Goal: Entertainment & Leisure: Browse casually

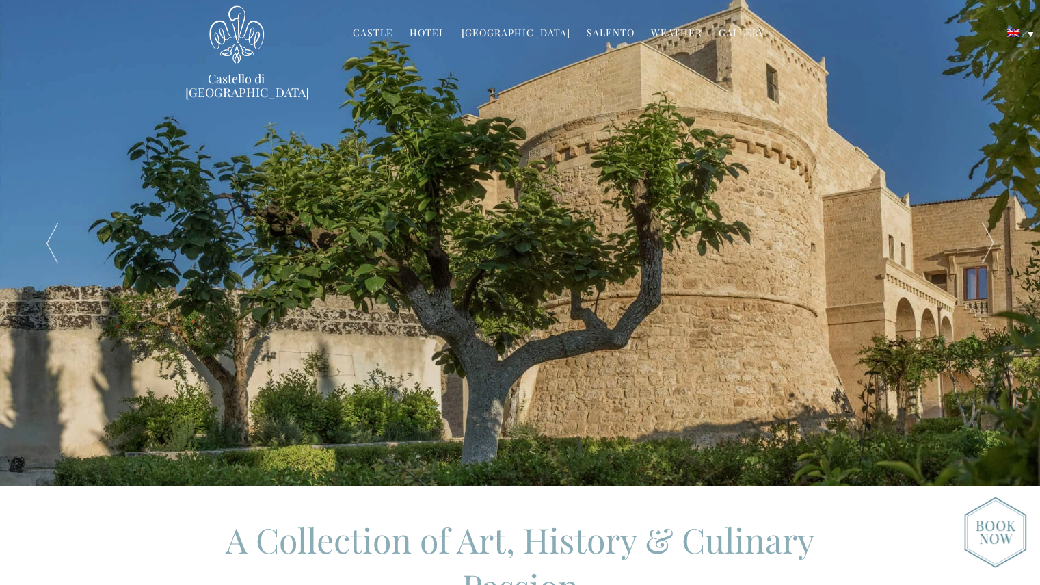
click at [728, 31] on link "Gallery" at bounding box center [742, 34] width 46 height 16
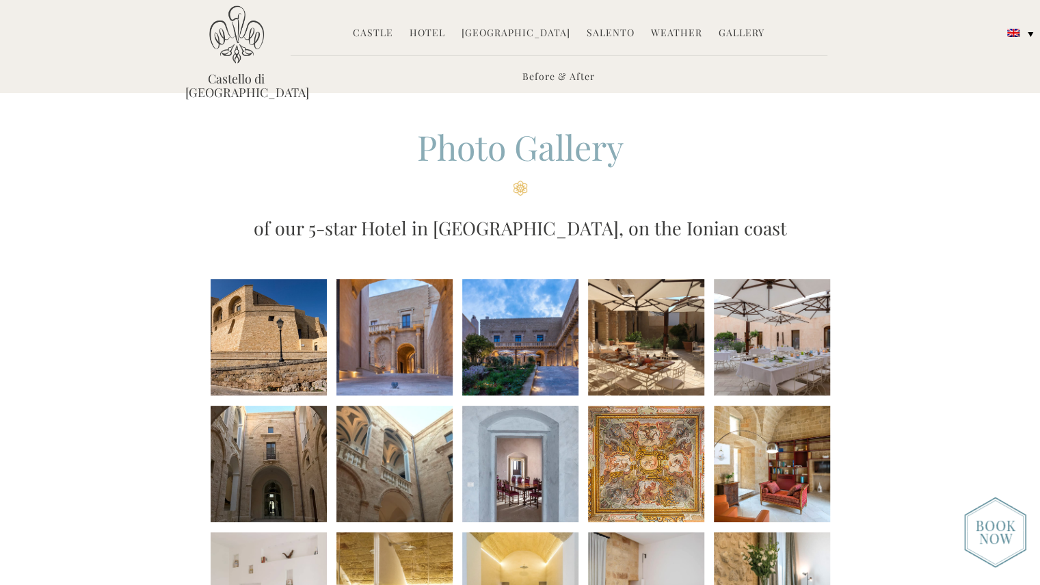
click at [271, 339] on li at bounding box center [269, 337] width 116 height 116
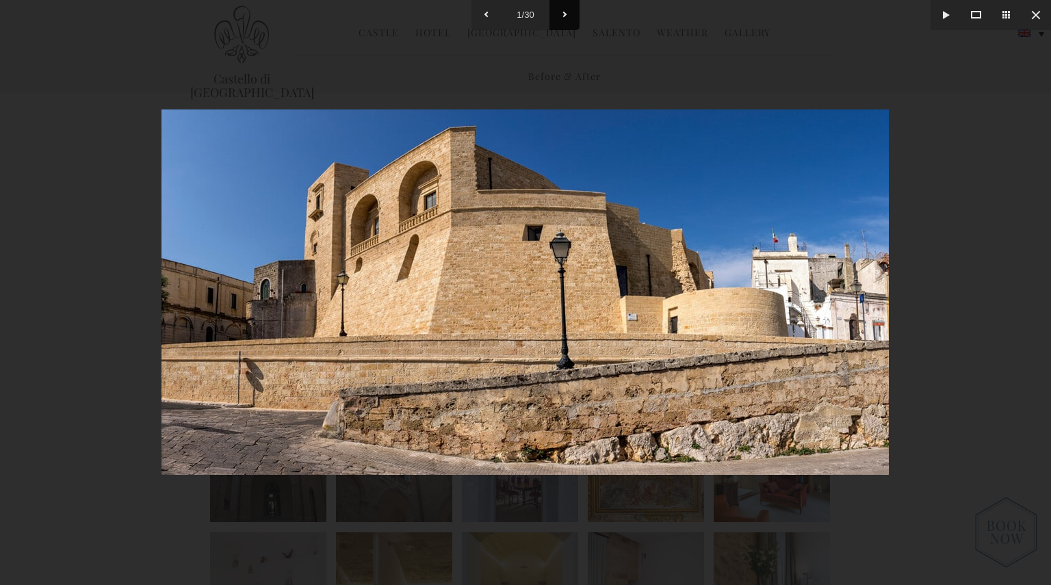
click at [565, 16] on button at bounding box center [564, 15] width 30 height 30
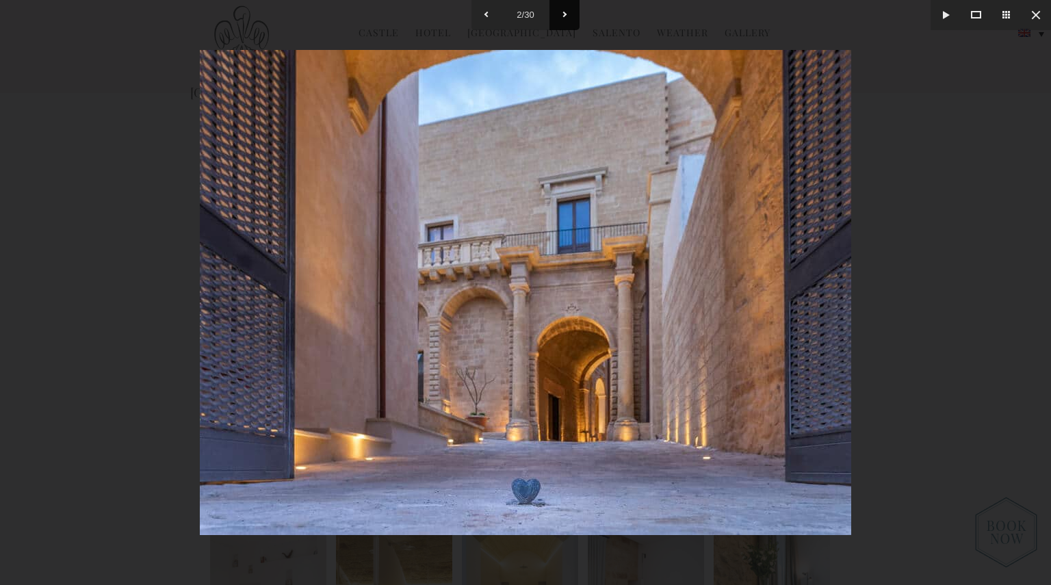
click at [565, 16] on button at bounding box center [564, 15] width 30 height 30
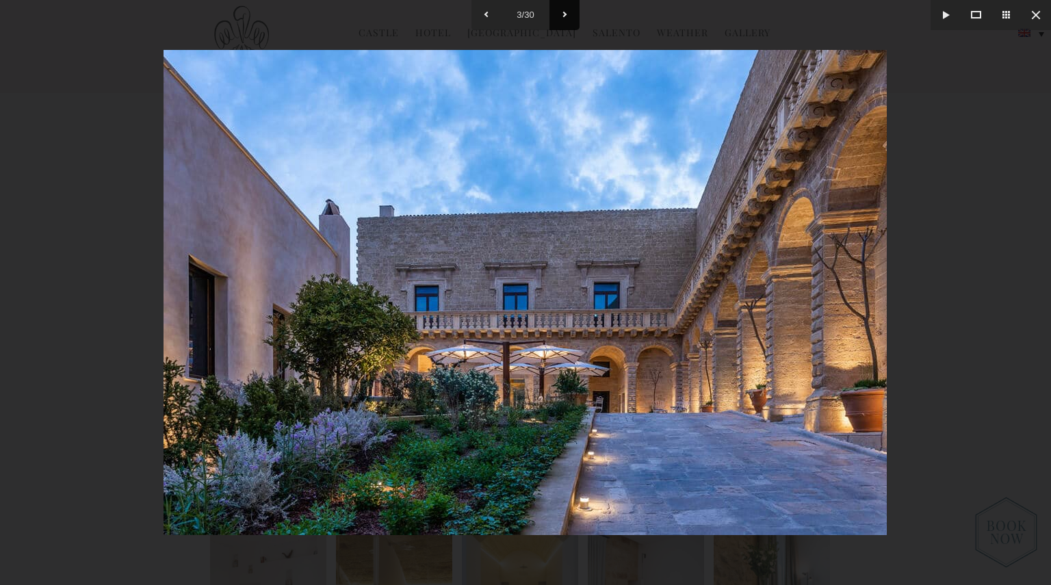
click at [565, 16] on button at bounding box center [564, 15] width 30 height 30
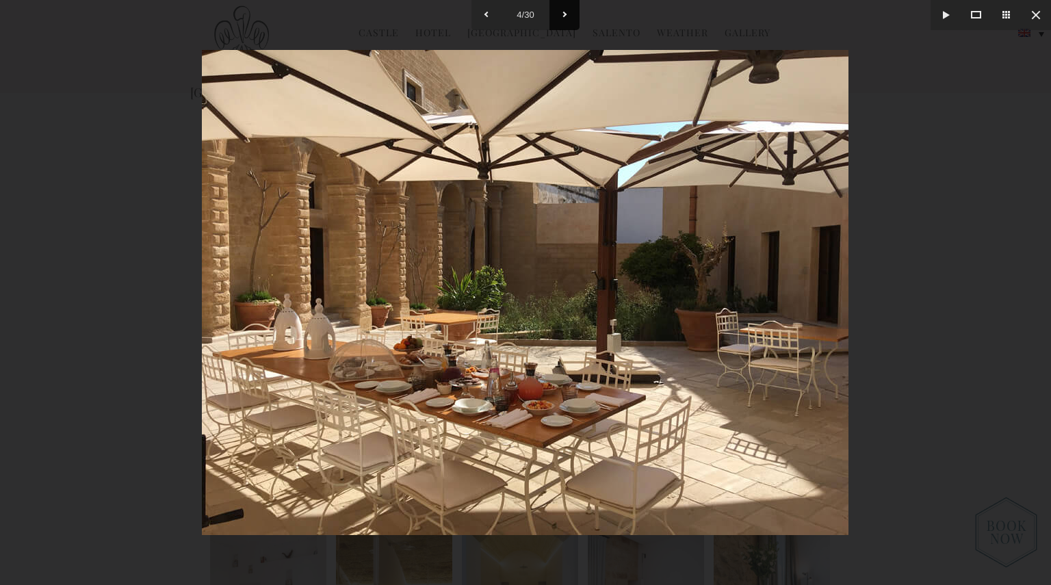
click at [565, 16] on button at bounding box center [564, 15] width 30 height 30
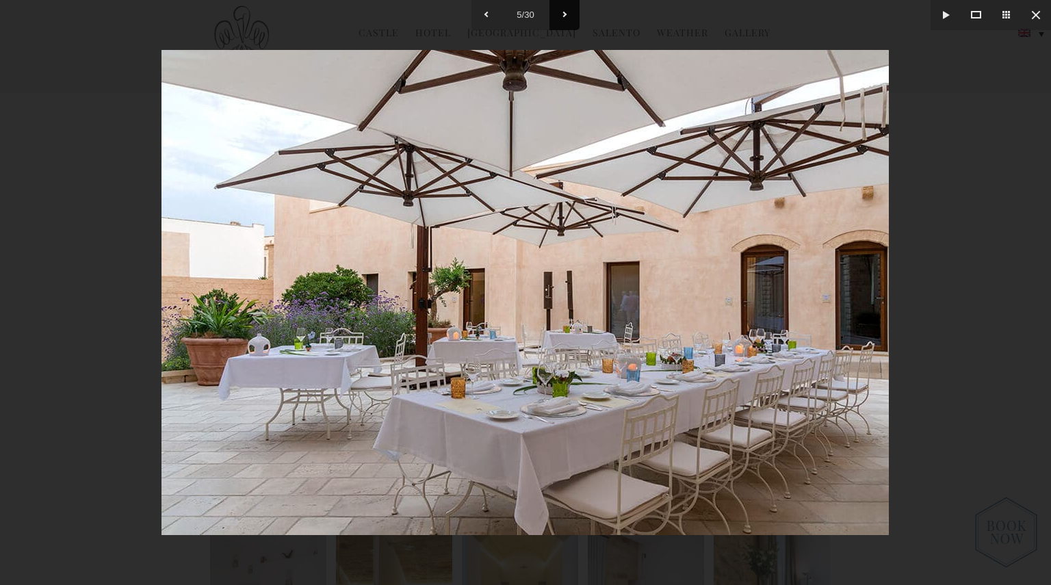
click at [565, 16] on button at bounding box center [564, 15] width 30 height 30
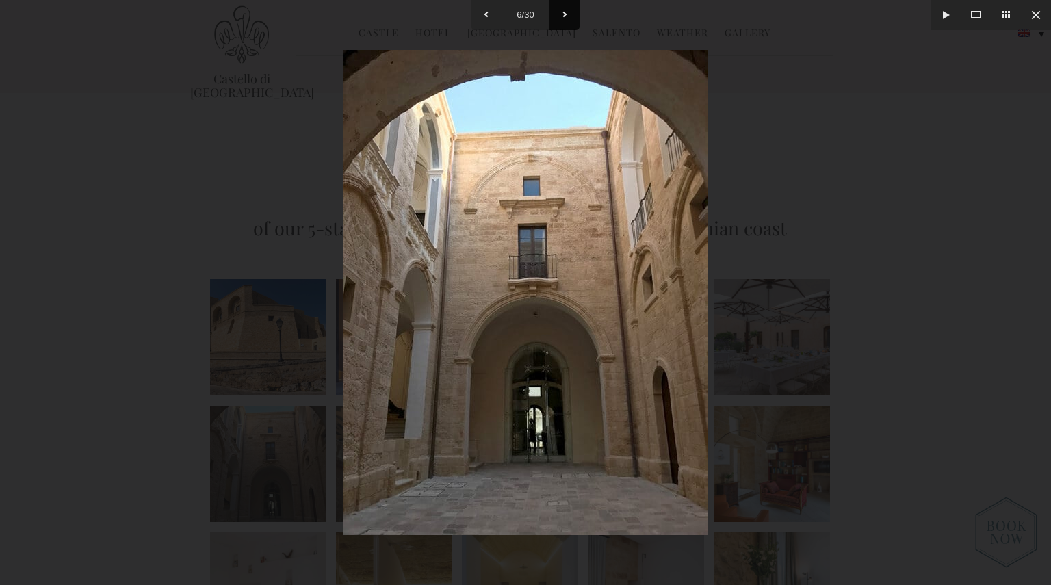
click at [565, 16] on button at bounding box center [564, 15] width 30 height 30
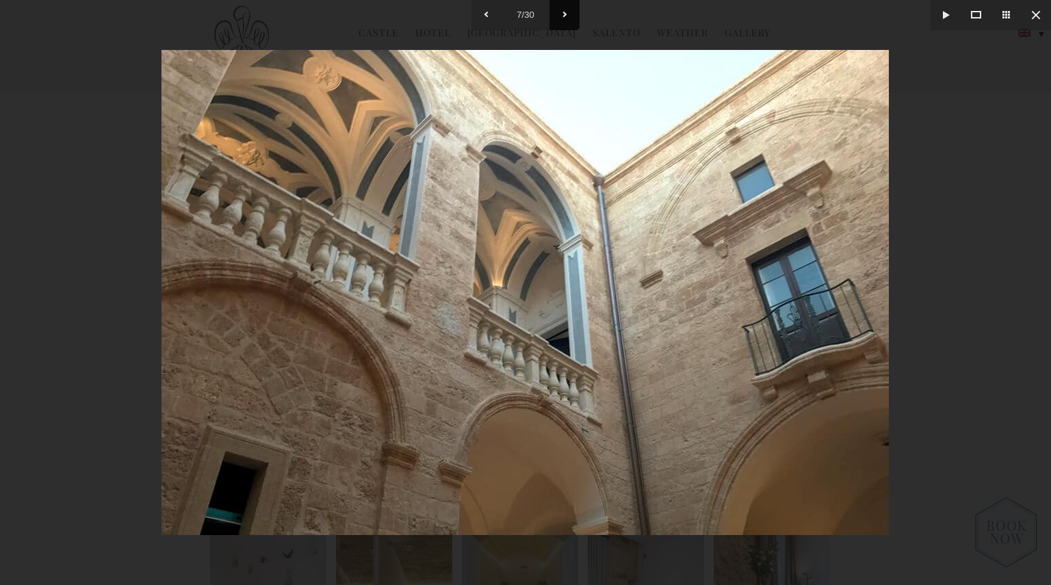
click at [565, 16] on button at bounding box center [564, 15] width 30 height 30
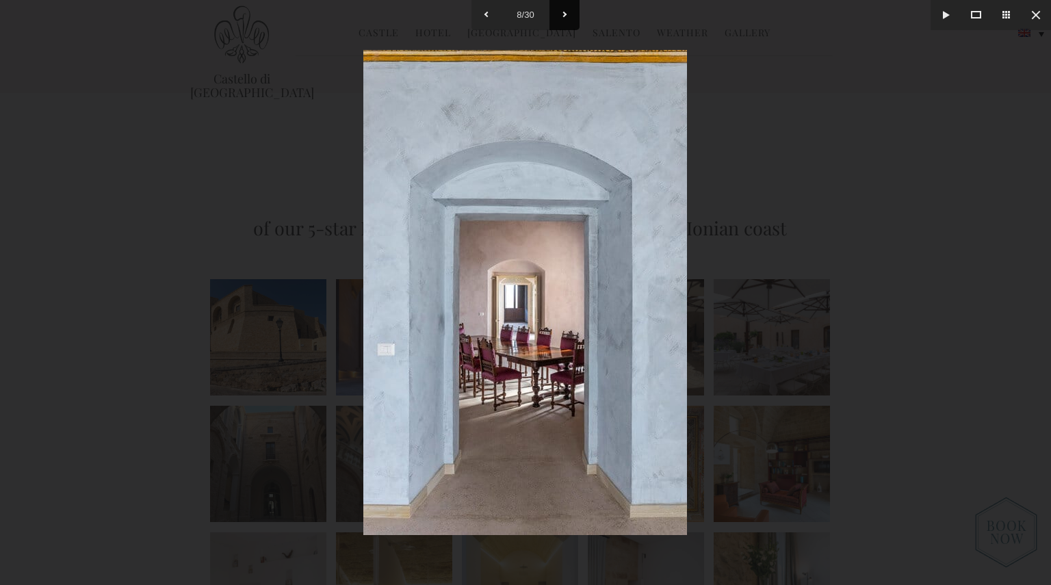
click at [565, 16] on button at bounding box center [564, 15] width 30 height 30
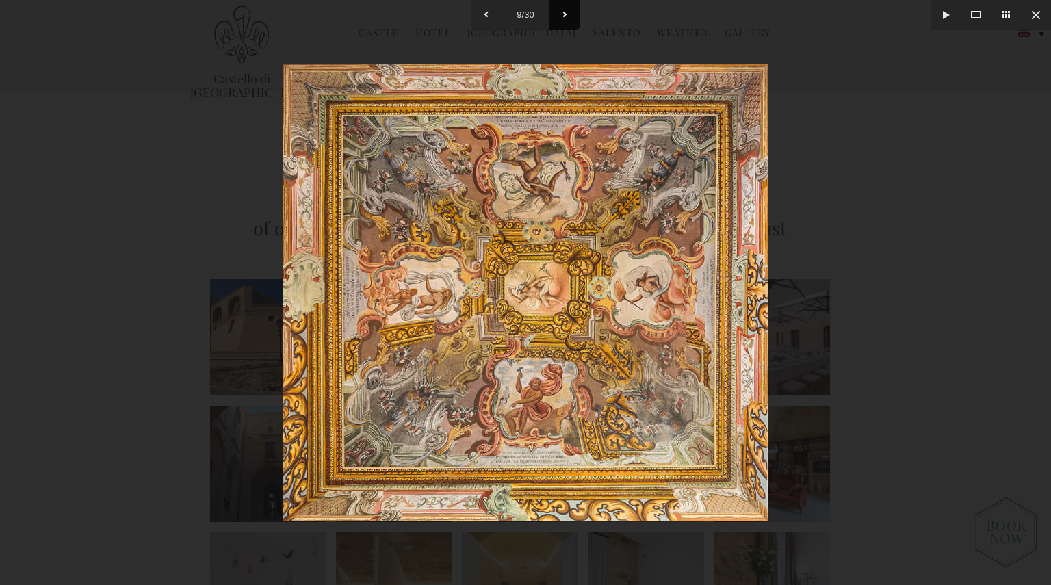
click at [565, 16] on button at bounding box center [564, 15] width 30 height 30
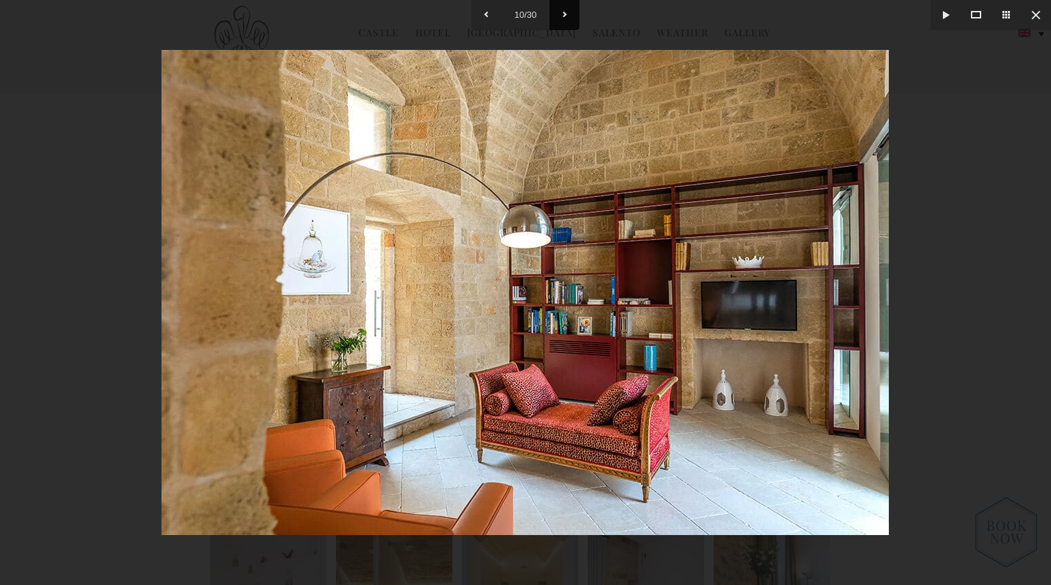
click at [565, 16] on button at bounding box center [564, 15] width 30 height 30
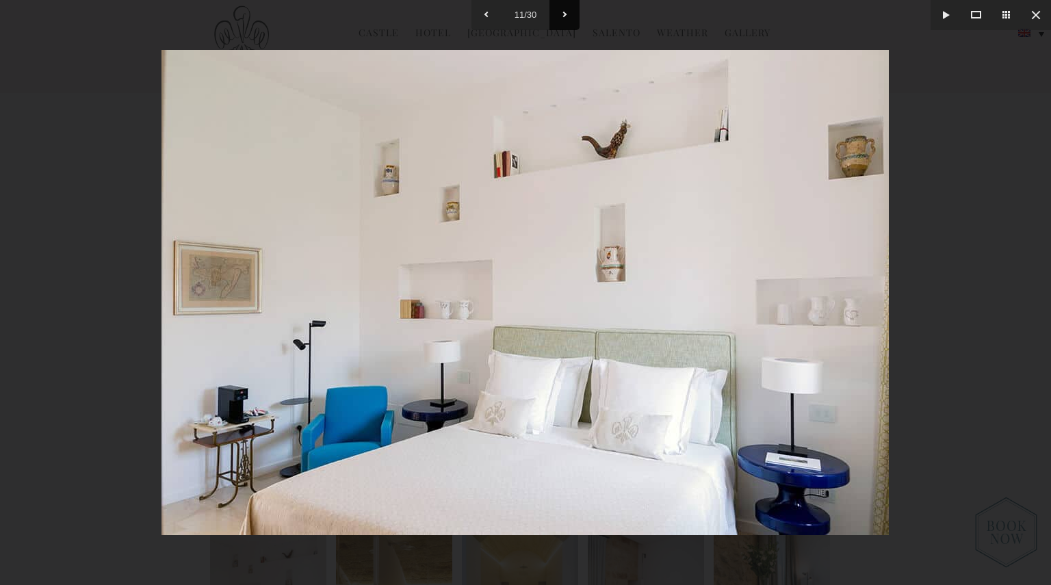
click at [565, 16] on button at bounding box center [564, 15] width 30 height 30
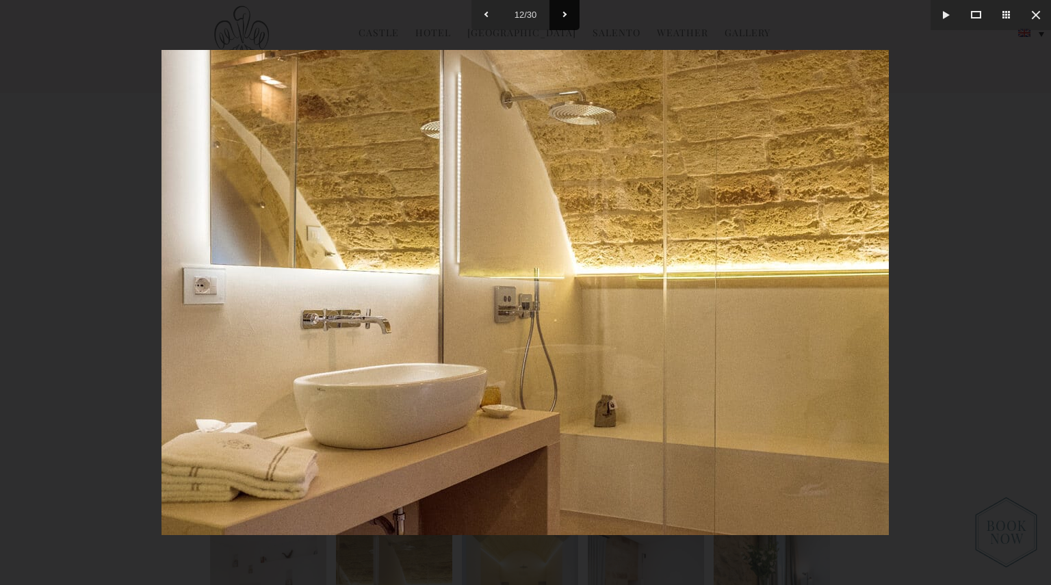
click at [565, 16] on button at bounding box center [564, 15] width 30 height 30
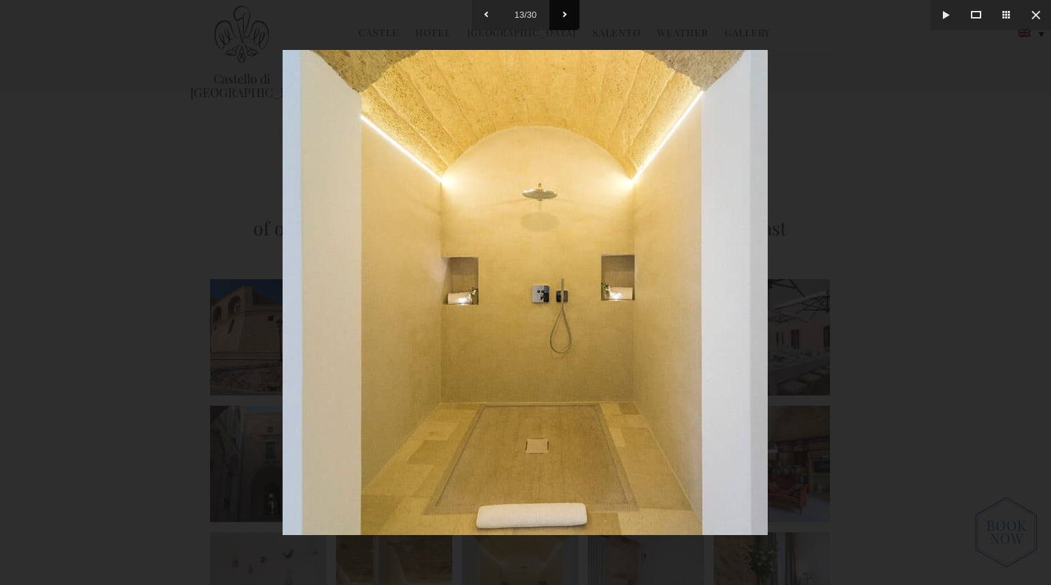
click at [565, 16] on button at bounding box center [564, 15] width 30 height 30
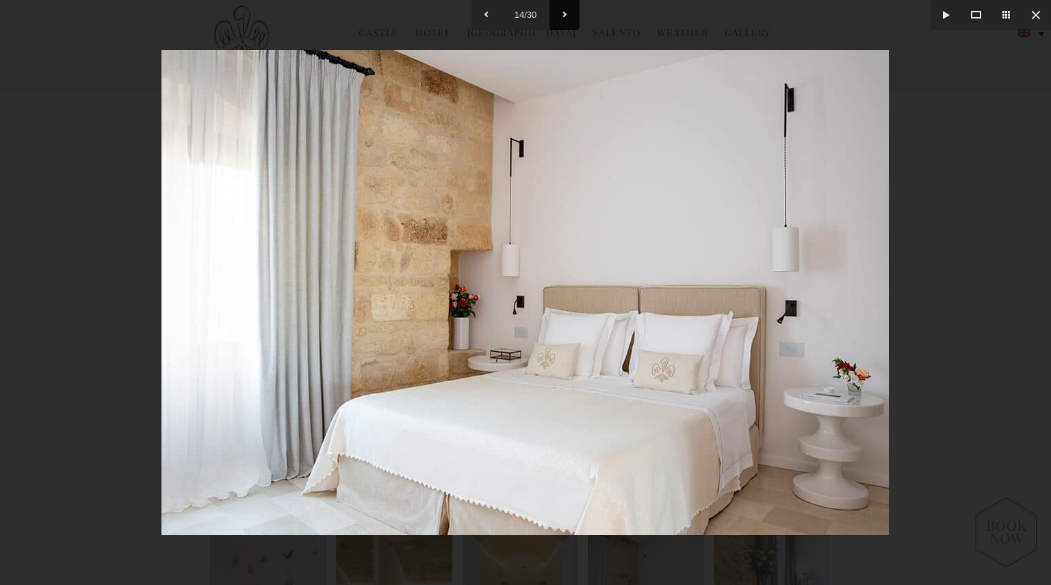
click at [565, 16] on button at bounding box center [564, 15] width 30 height 30
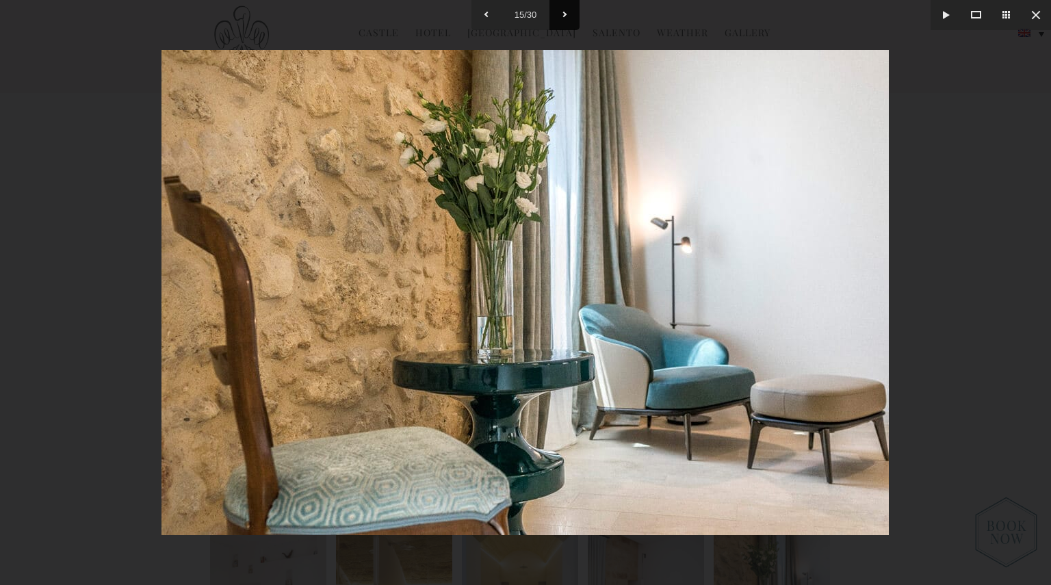
click at [565, 16] on button at bounding box center [564, 15] width 30 height 30
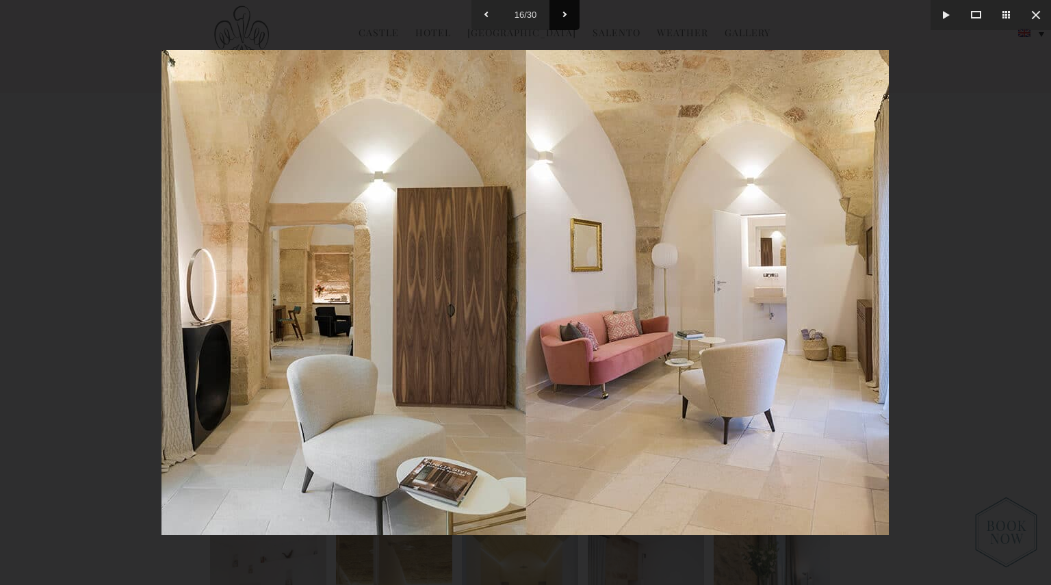
click at [565, 16] on button at bounding box center [564, 15] width 30 height 30
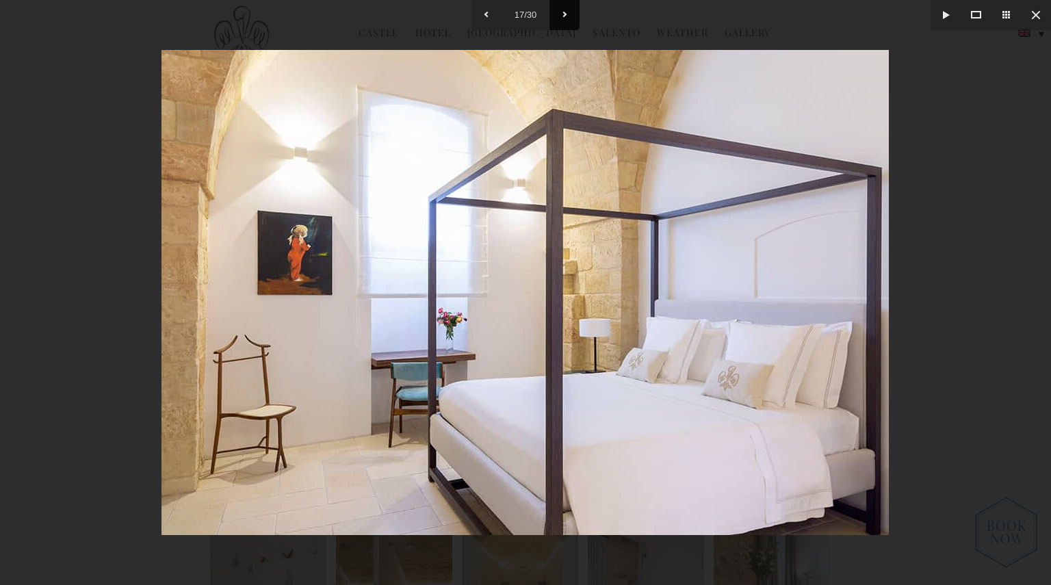
click at [565, 16] on button at bounding box center [564, 15] width 30 height 30
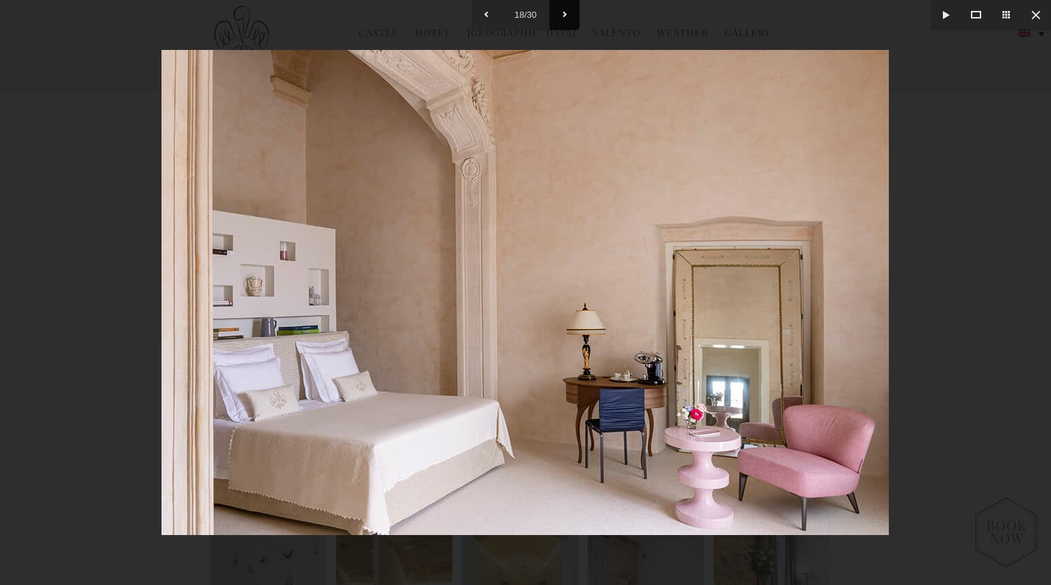
click at [565, 16] on button at bounding box center [564, 15] width 30 height 30
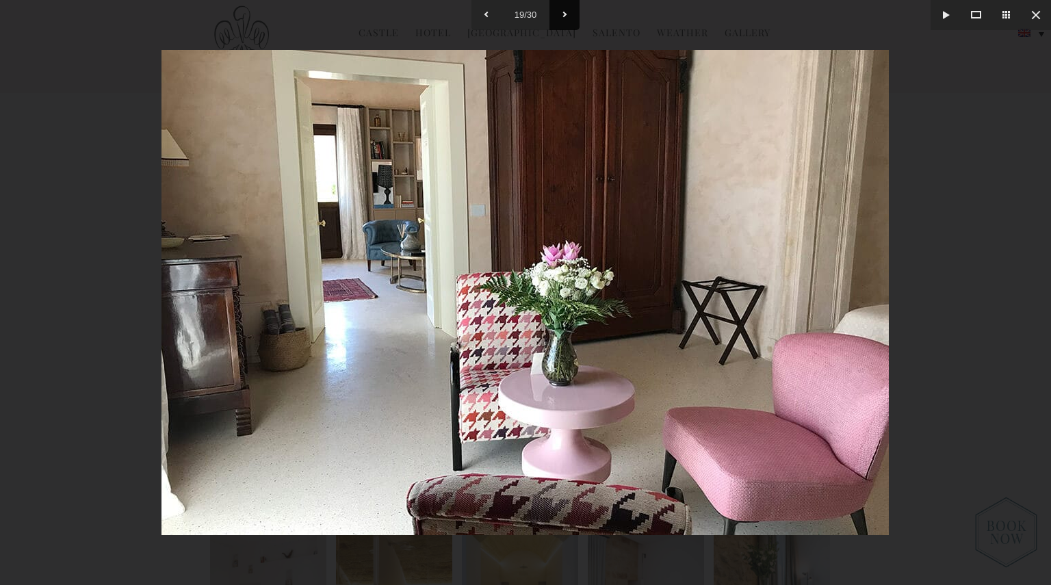
click at [565, 16] on button at bounding box center [564, 15] width 30 height 30
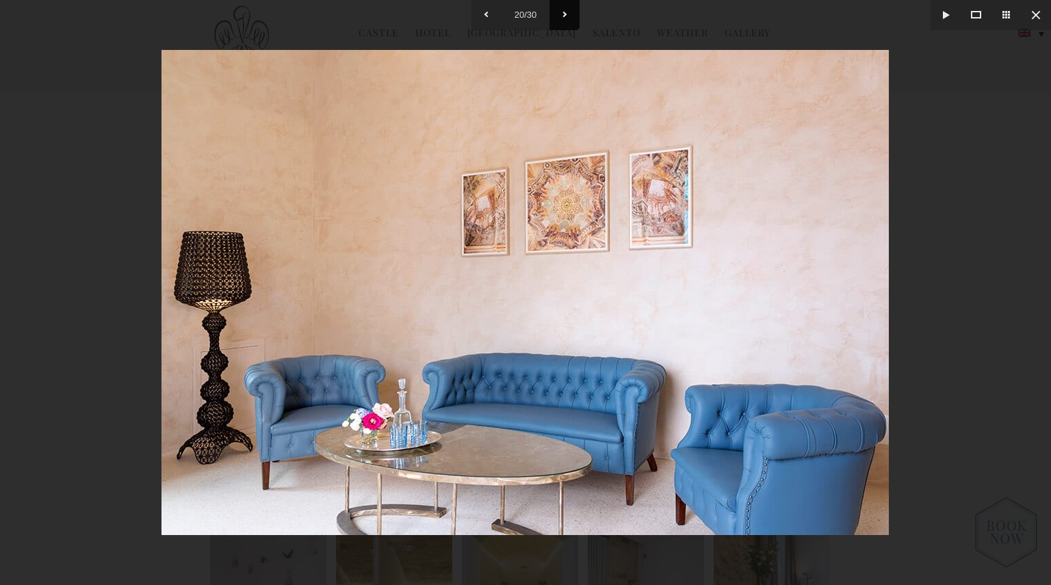
click at [565, 16] on button at bounding box center [564, 15] width 30 height 30
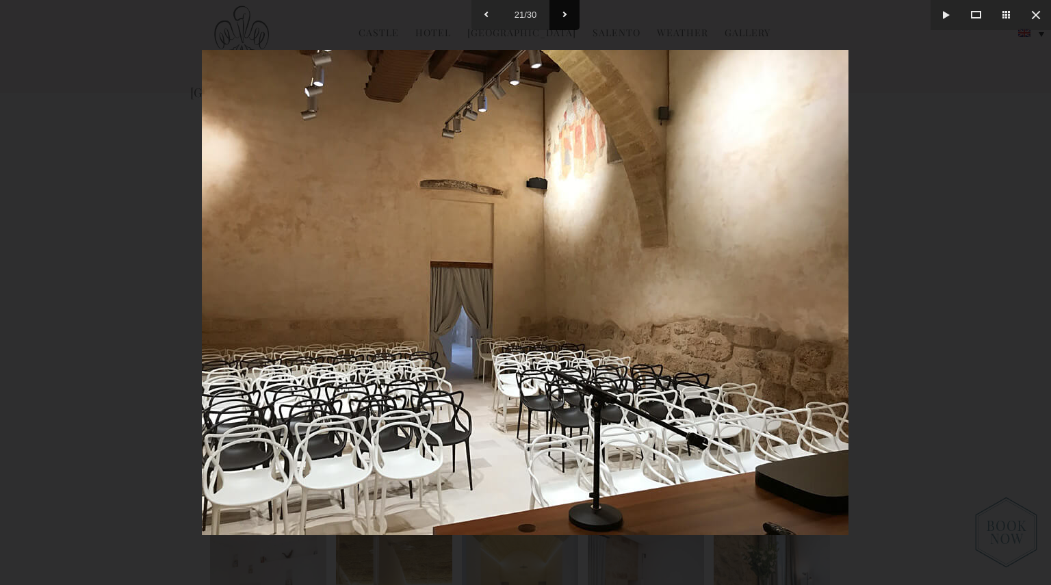
click at [565, 16] on button at bounding box center [564, 15] width 30 height 30
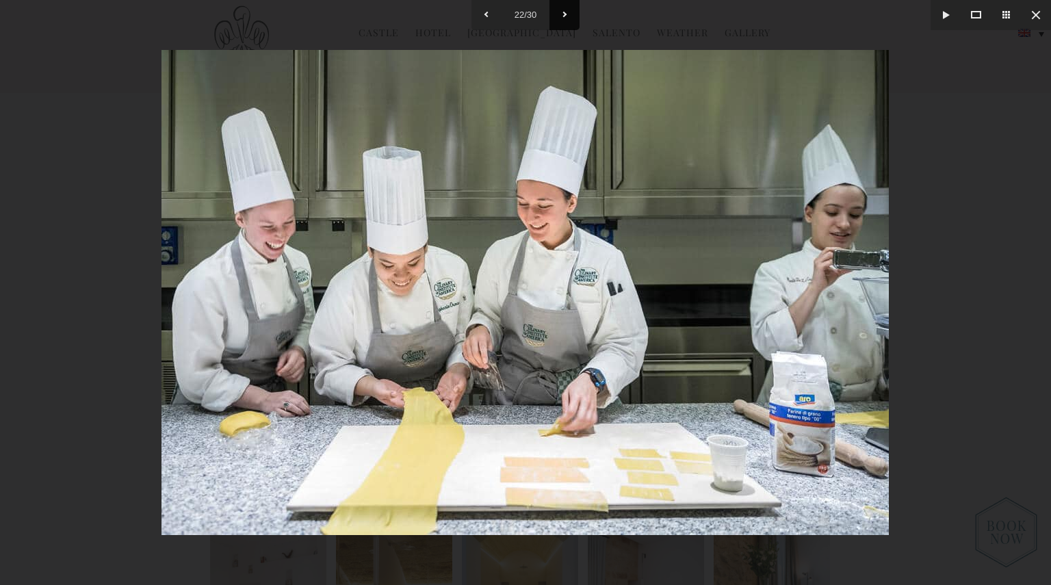
click at [565, 16] on button at bounding box center [564, 15] width 30 height 30
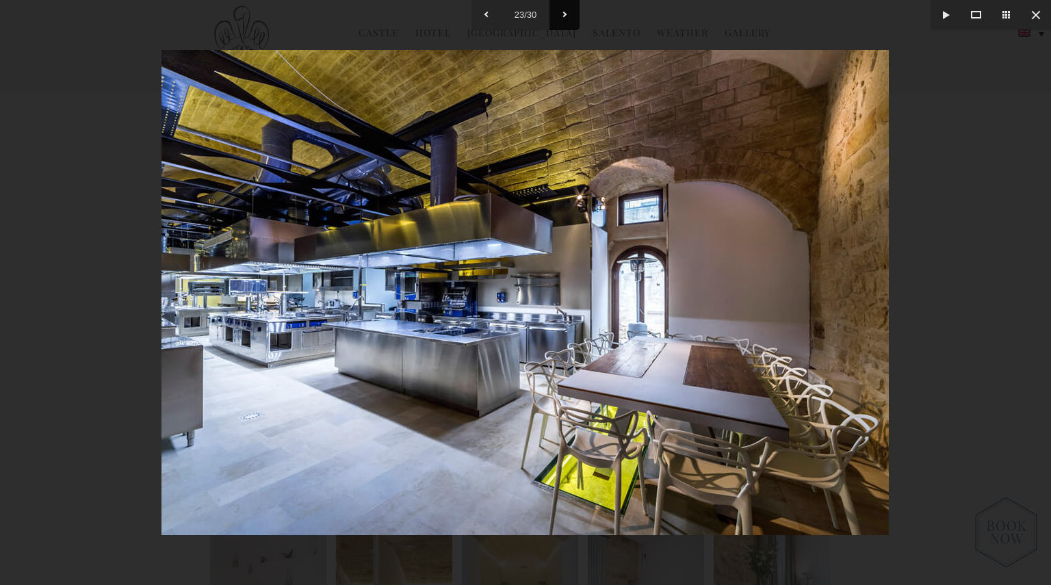
click at [565, 16] on button at bounding box center [564, 15] width 30 height 30
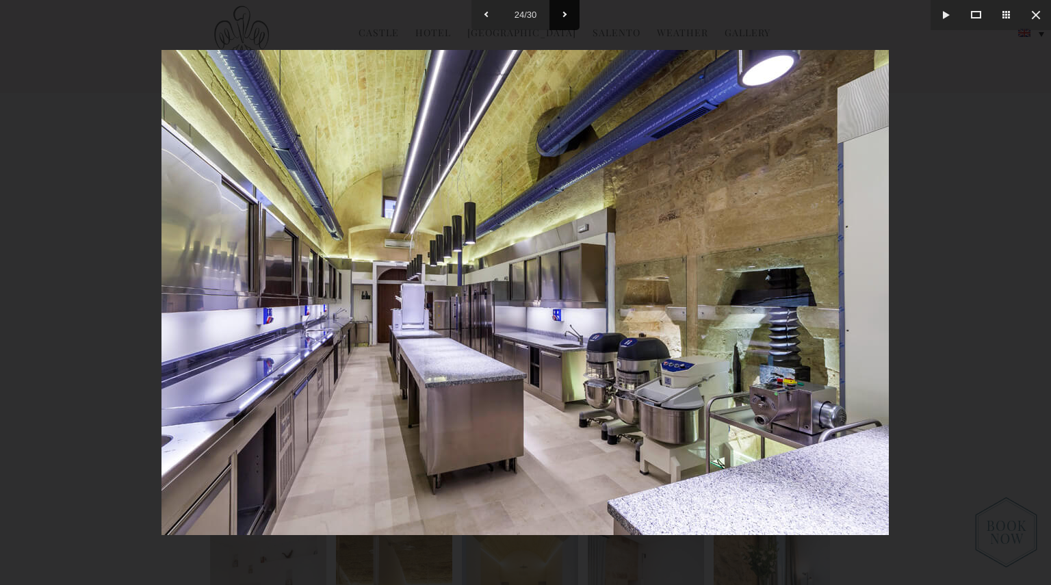
click at [565, 16] on button at bounding box center [564, 15] width 30 height 30
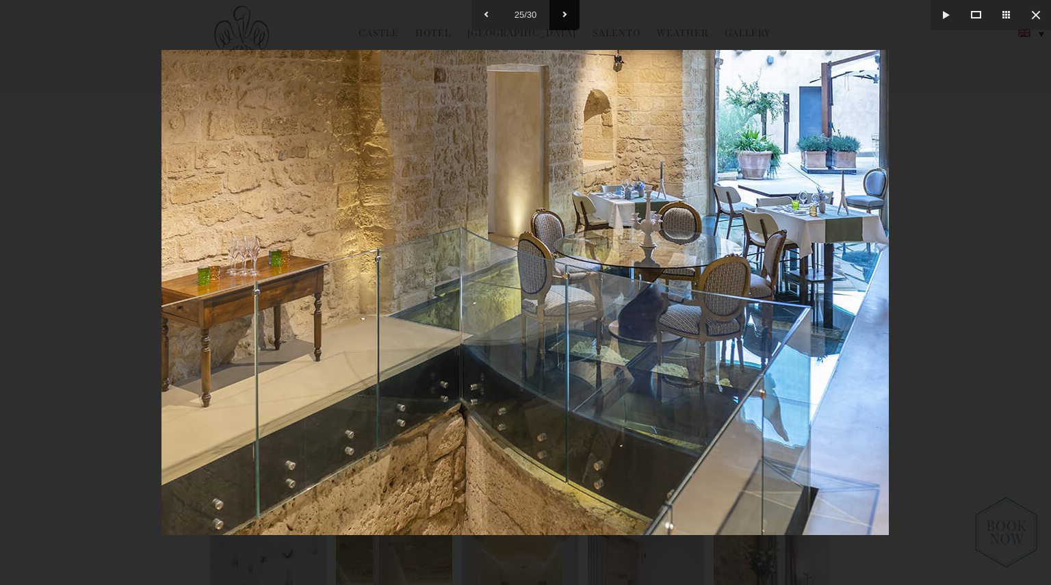
click at [566, 16] on button at bounding box center [564, 15] width 30 height 30
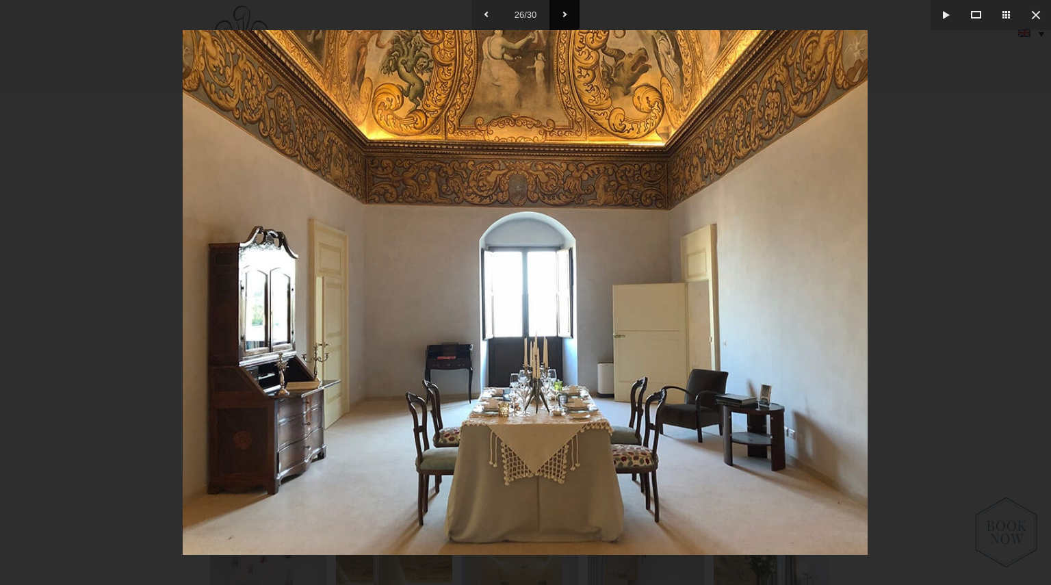
click at [566, 16] on button at bounding box center [564, 15] width 30 height 30
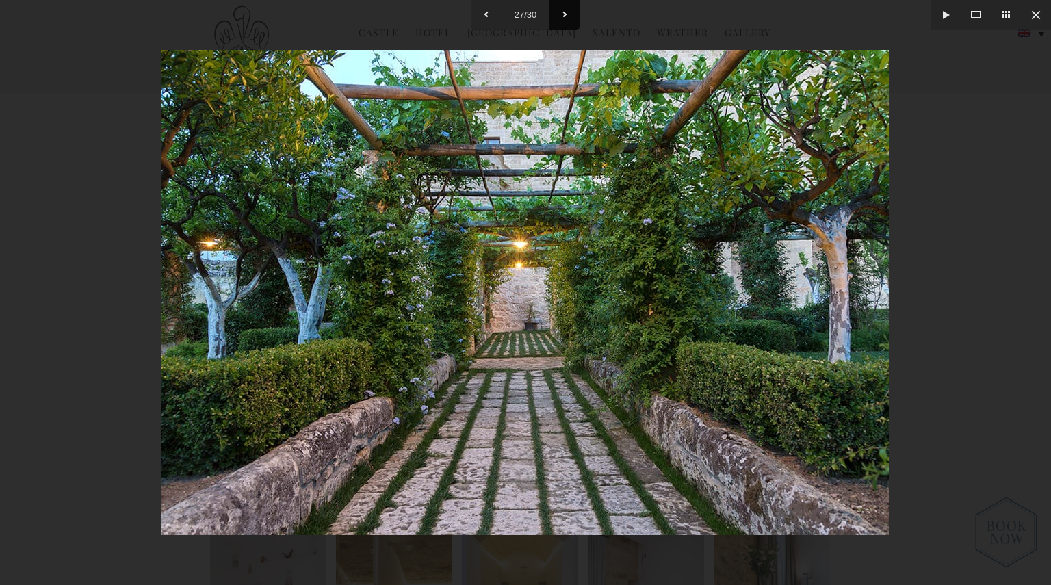
click at [567, 16] on button at bounding box center [564, 15] width 30 height 30
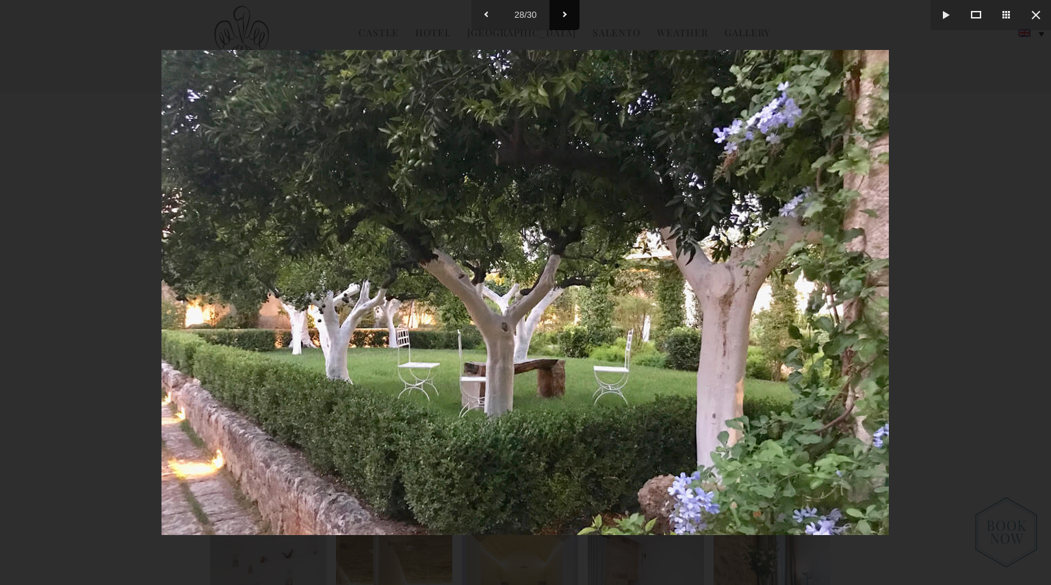
click at [567, 16] on button at bounding box center [564, 15] width 30 height 30
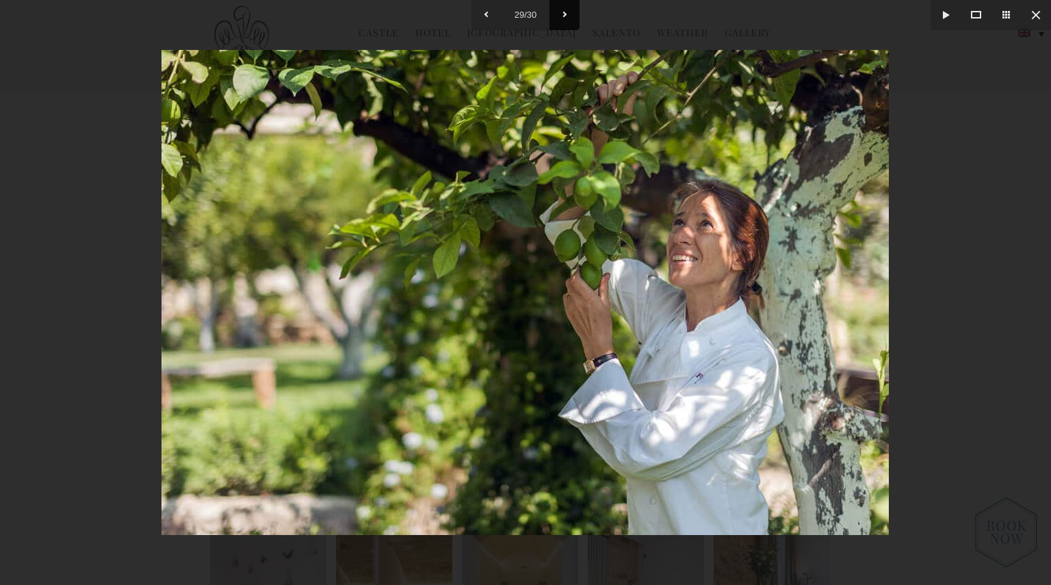
click at [567, 16] on button at bounding box center [564, 15] width 30 height 30
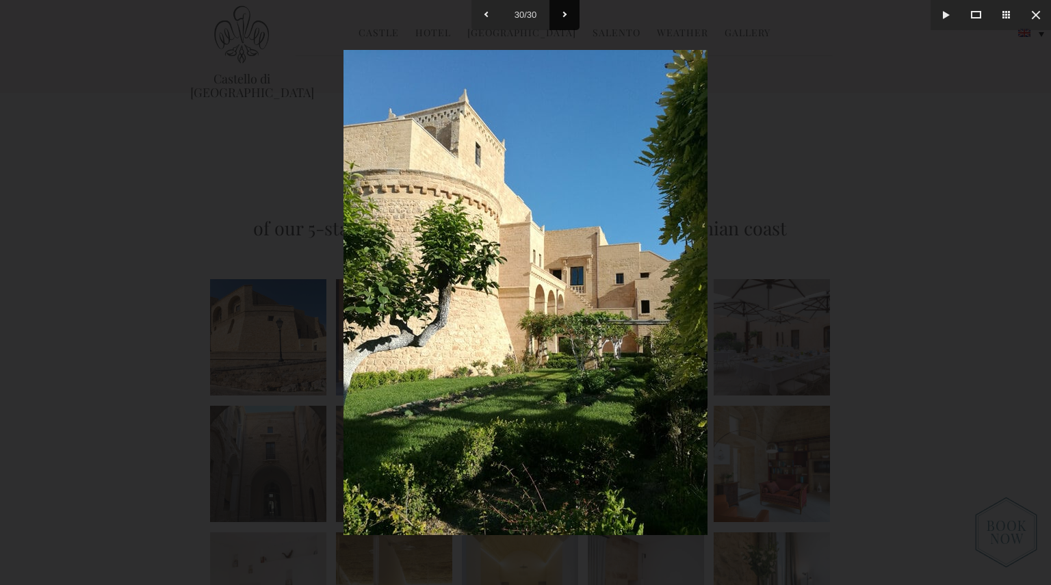
click at [567, 16] on button at bounding box center [564, 15] width 30 height 30
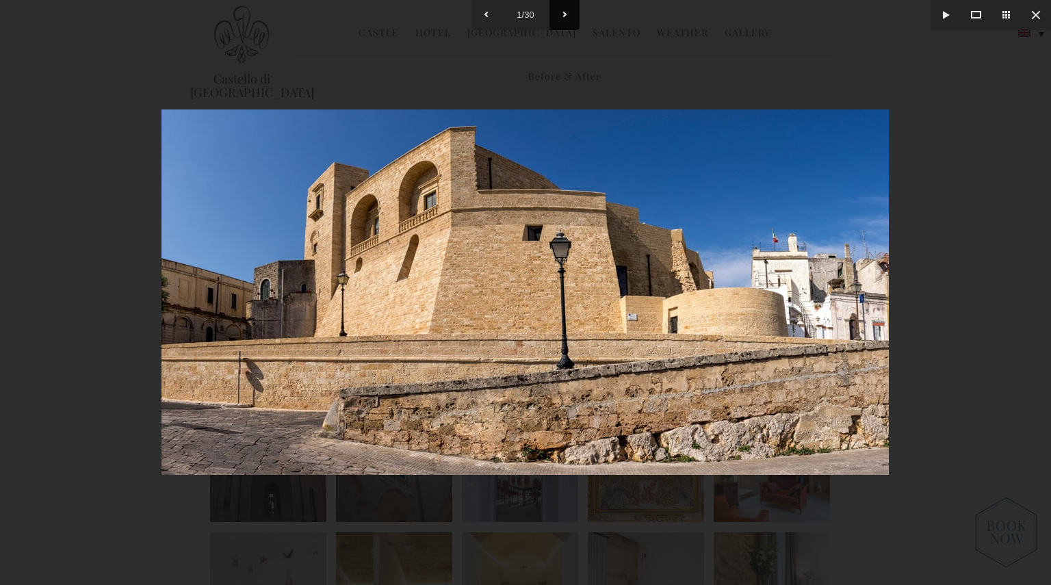
click at [567, 16] on button at bounding box center [564, 15] width 30 height 30
